Goal: Use online tool/utility

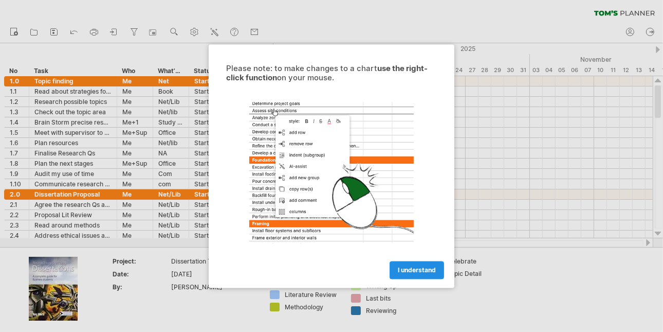
click at [412, 273] on span "I understand" at bounding box center [417, 270] width 38 height 8
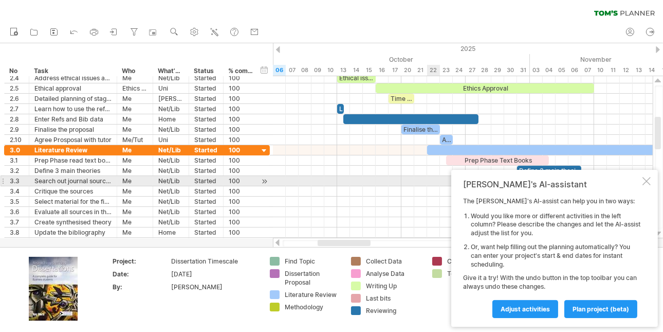
click at [648, 182] on div at bounding box center [647, 181] width 8 height 8
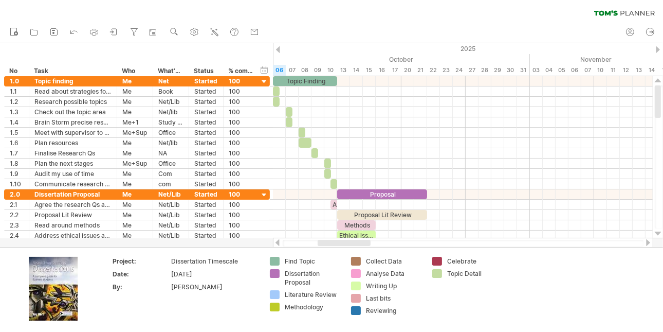
click at [460, 27] on div "new" at bounding box center [331, 33] width 663 height 22
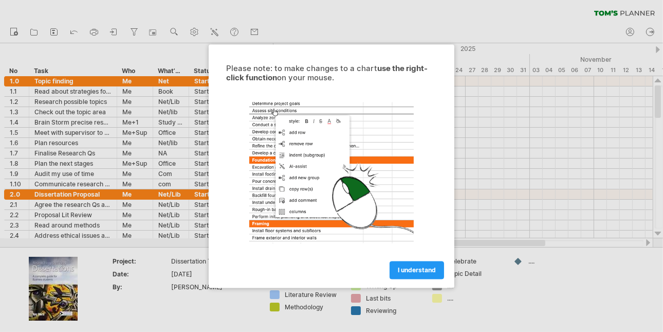
click at [486, 204] on div at bounding box center [331, 166] width 663 height 332
click at [410, 269] on span "I understand" at bounding box center [417, 270] width 38 height 8
